Goal: Task Accomplishment & Management: Manage account settings

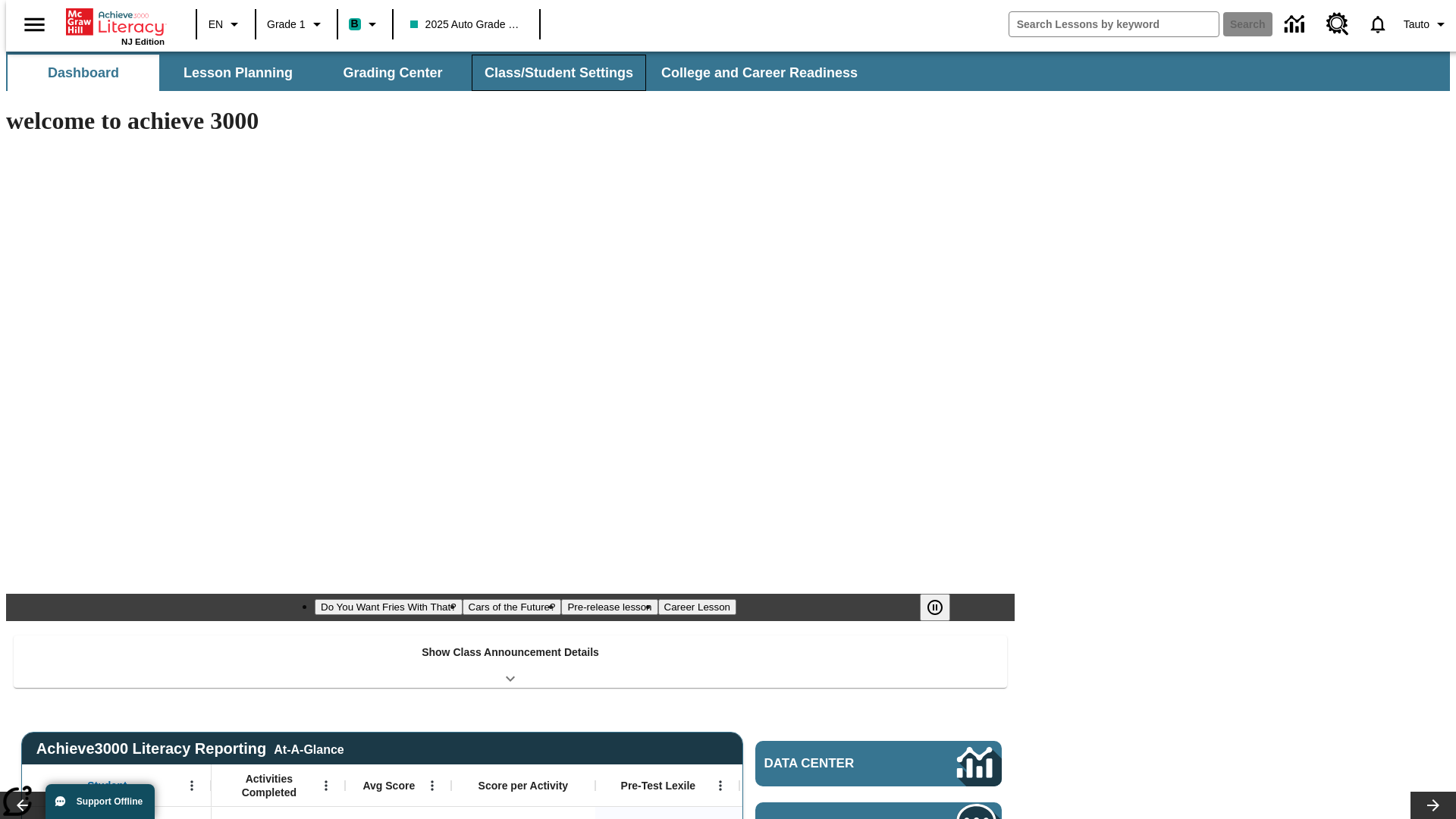
click at [551, 73] on button "Class/Student Settings" at bounding box center [559, 73] width 175 height 36
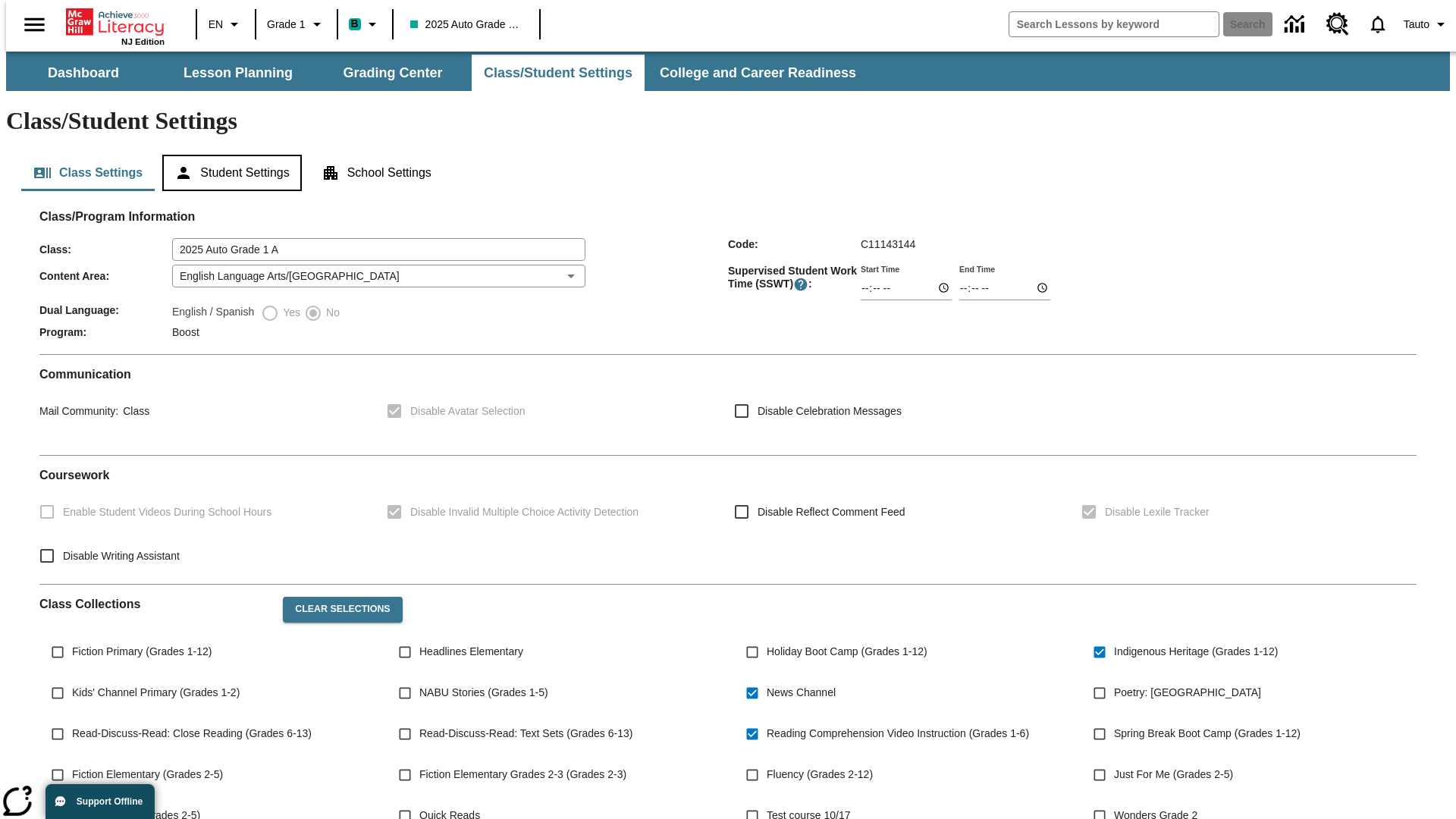
click at [228, 155] on button "Student Settings" at bounding box center [232, 173] width 139 height 36
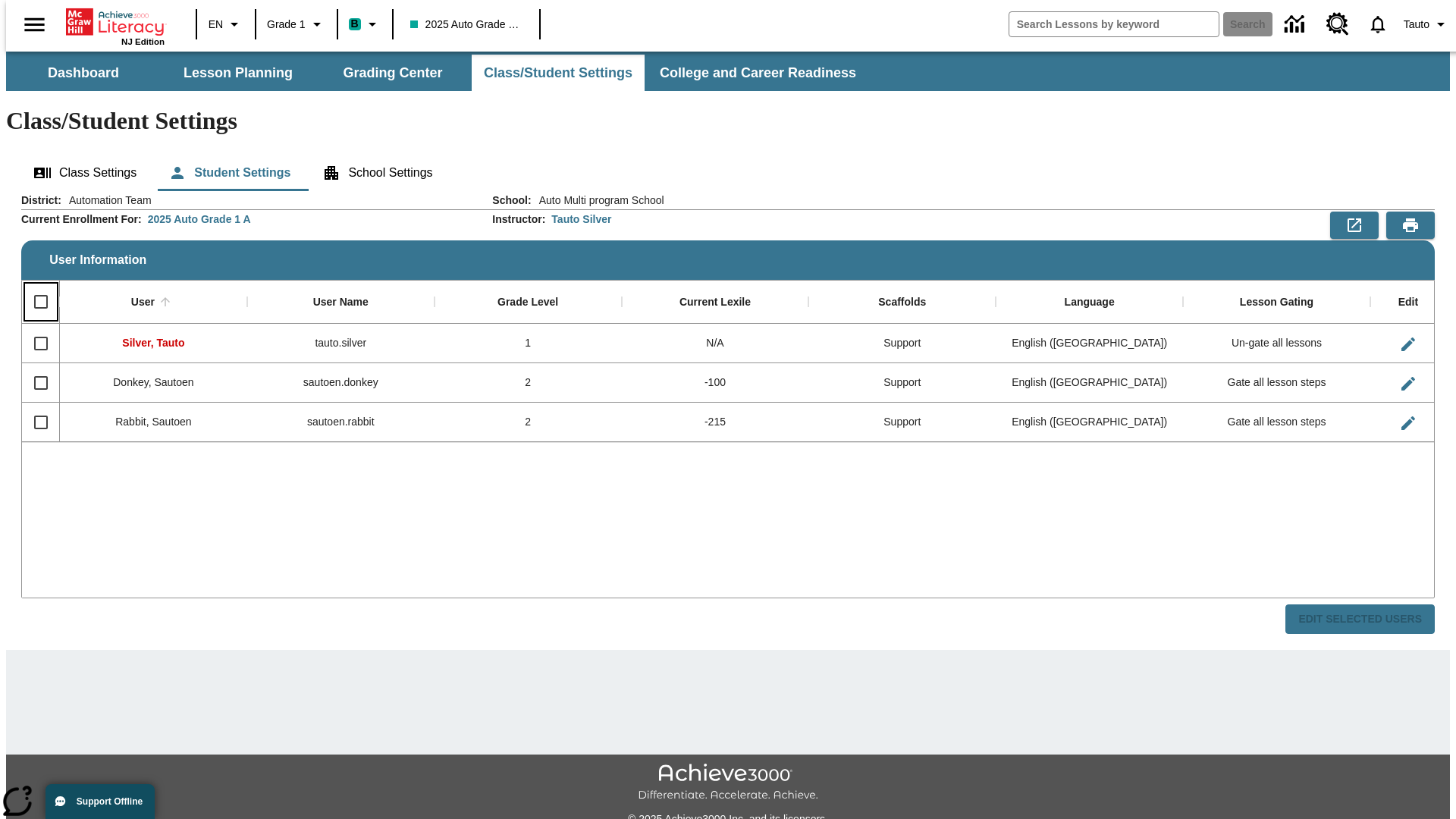
click at [35, 285] on input "Select all rows" at bounding box center [41, 301] width 32 height 32
checkbox input "true"
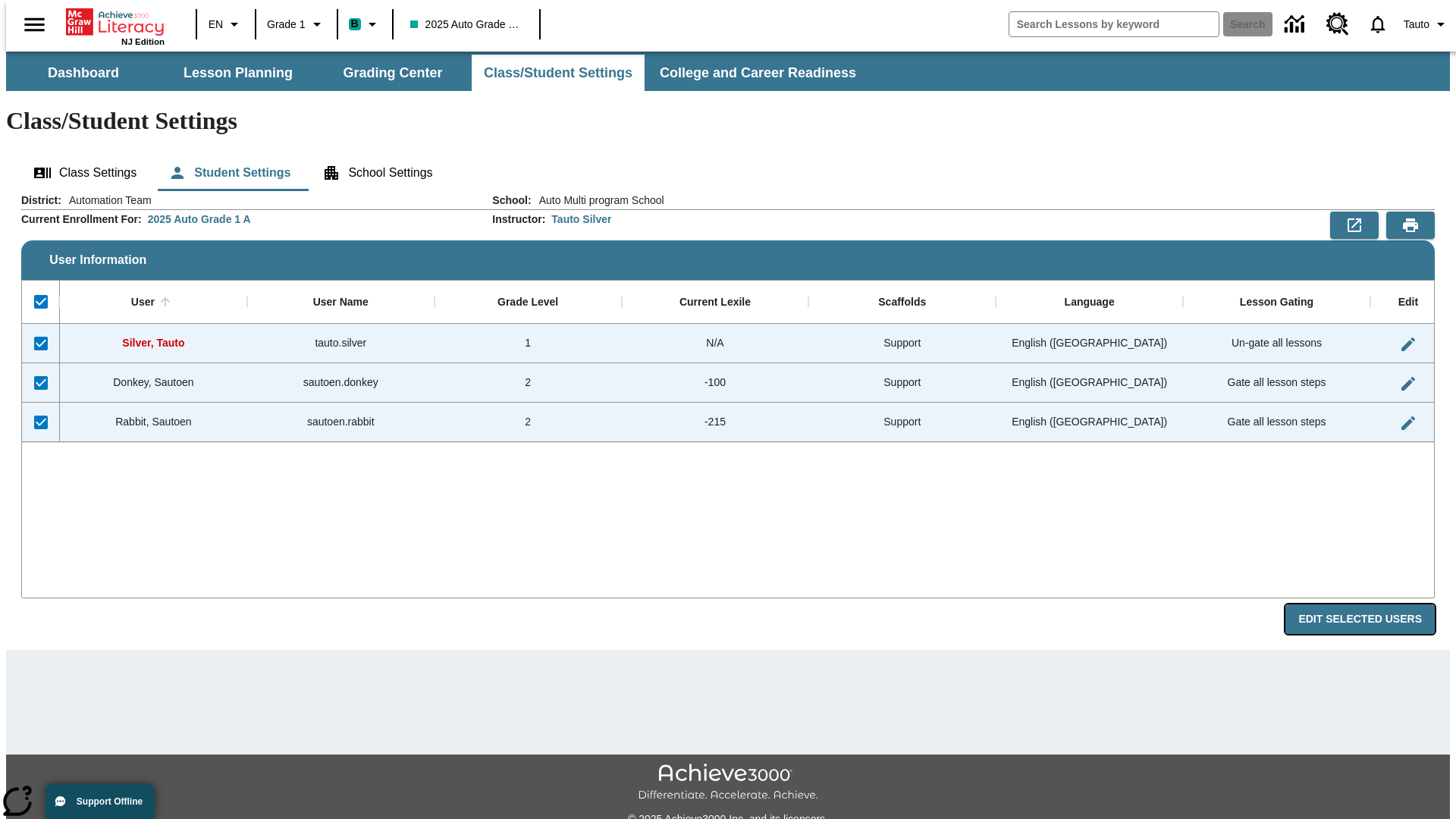
click at [1371, 604] on button "Edit Selected Users" at bounding box center [1360, 619] width 149 height 30
